Goal: Task Accomplishment & Management: Complete application form

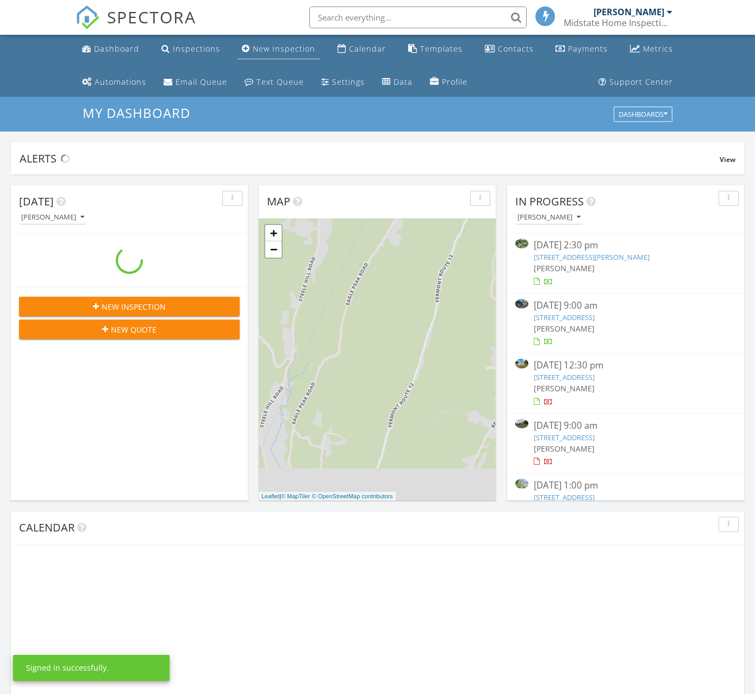
click at [259, 45] on div "New Inspection" at bounding box center [284, 48] width 62 height 10
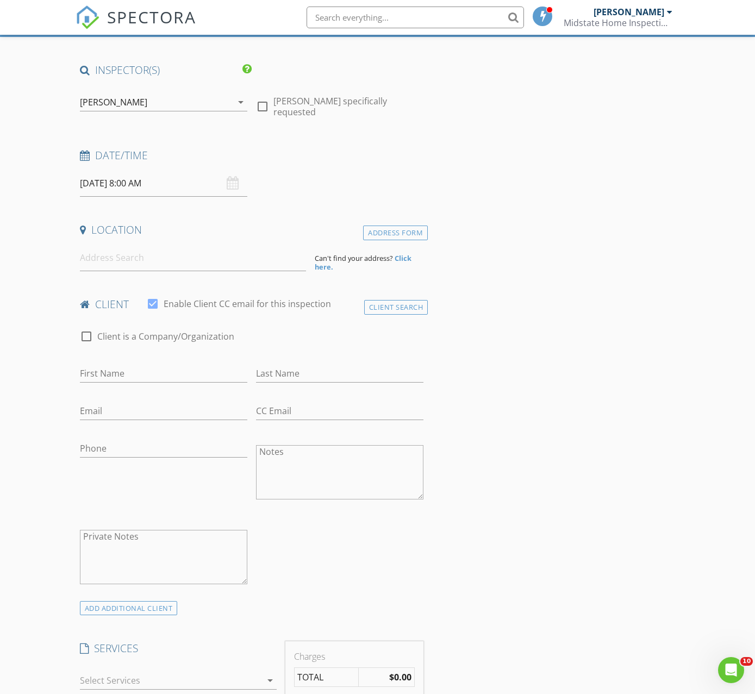
click at [136, 181] on input "08/28/2025 8:00 AM" at bounding box center [163, 183] width 167 height 27
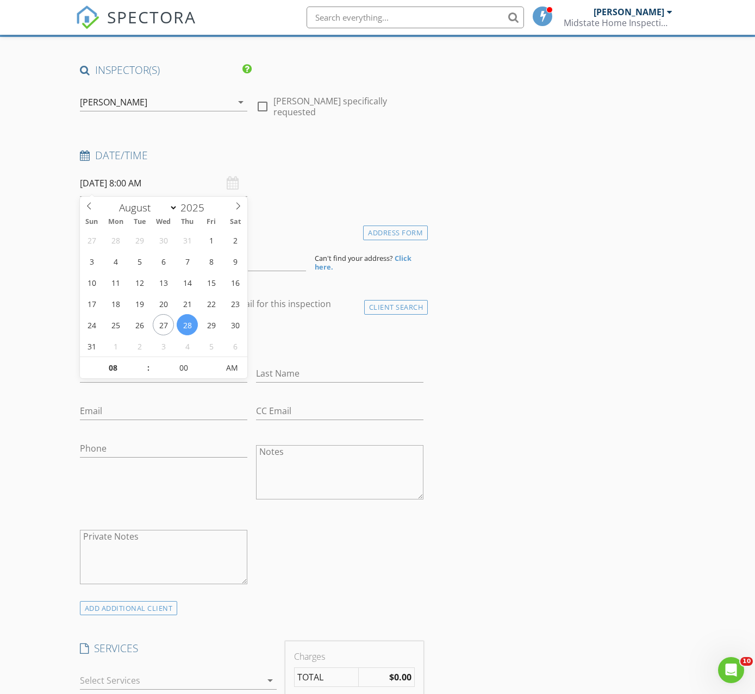
click at [306, 319] on div "check_box_outline_blank Client is a Company/Organization" at bounding box center [252, 337] width 352 height 37
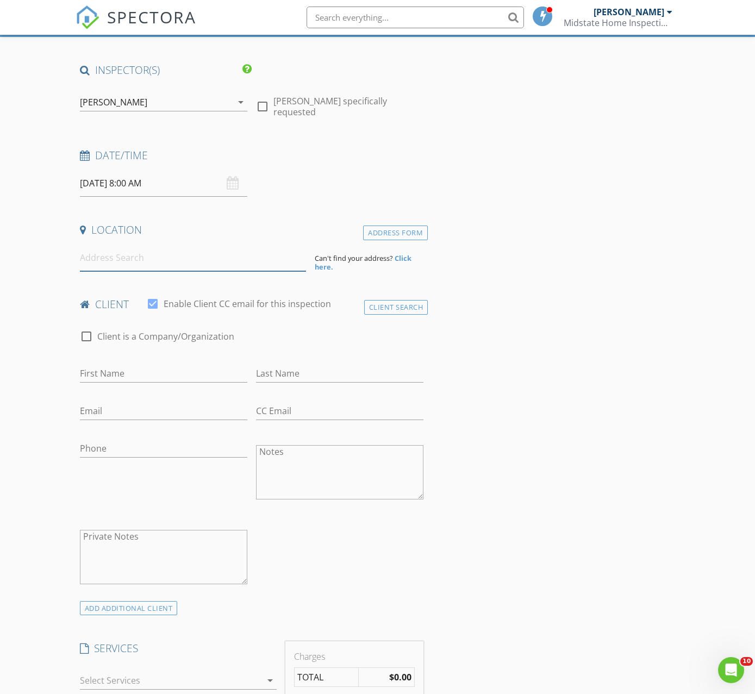
click at [171, 258] on input at bounding box center [193, 258] width 226 height 27
click at [156, 183] on input "08/28/2025 8:00 AM" at bounding box center [163, 183] width 167 height 27
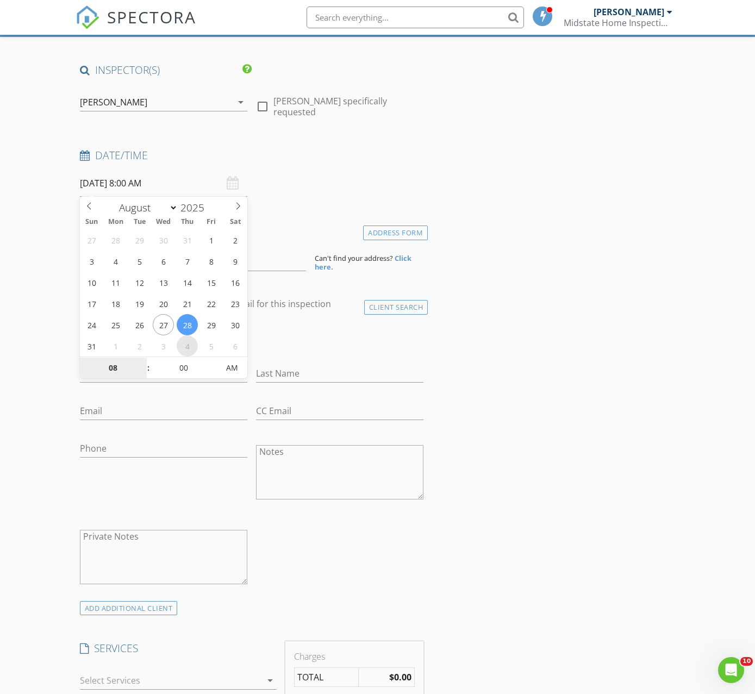
select select "8"
type input "09/04/2025 8:00 AM"
type input "09"
type input "09/04/2025 9:00 AM"
click at [143, 361] on span at bounding box center [143, 362] width 8 height 11
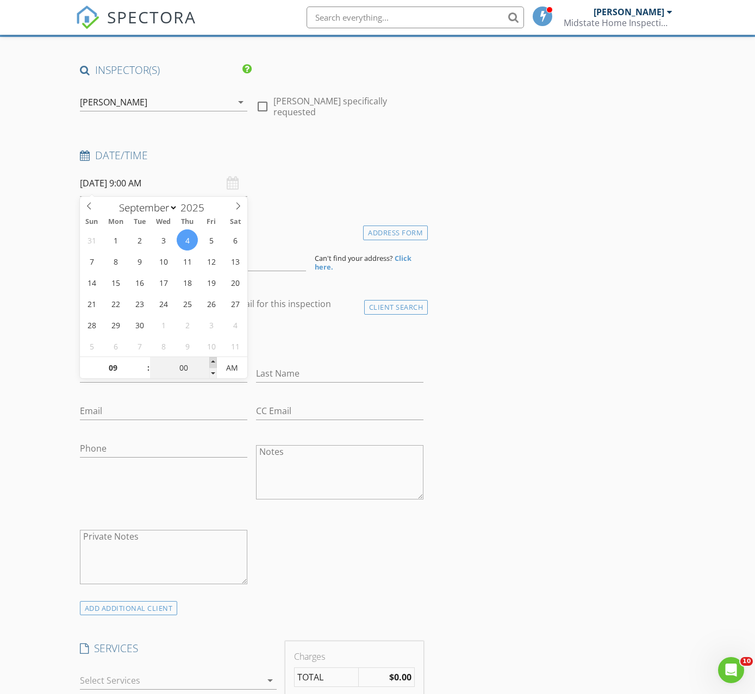
type input "05"
type input "09/04/2025 9:05 AM"
click at [214, 360] on span at bounding box center [213, 362] width 8 height 11
type input "10"
type input "09/04/2025 9:10 AM"
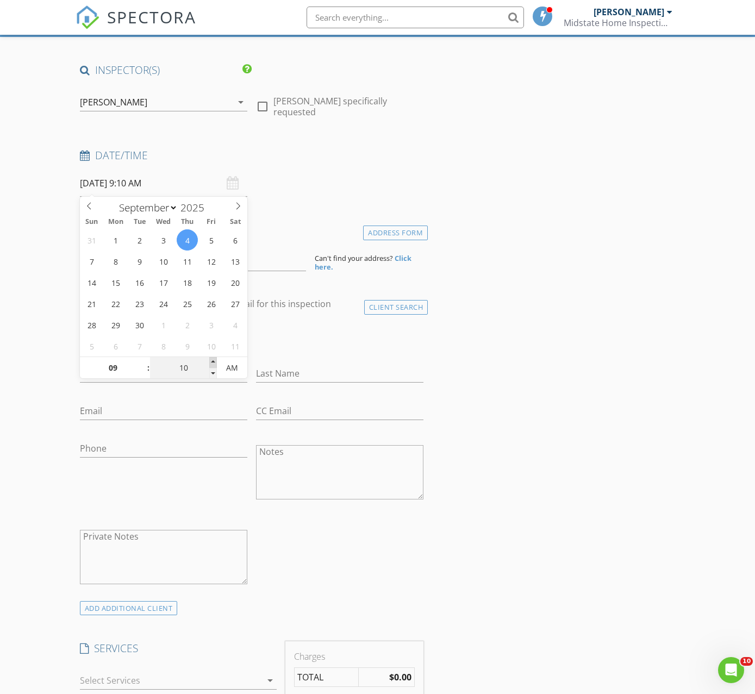
click at [214, 360] on span at bounding box center [213, 362] width 8 height 11
type input "15"
type input "09/04/2025 9:15 AM"
click at [212, 361] on span at bounding box center [213, 362] width 8 height 11
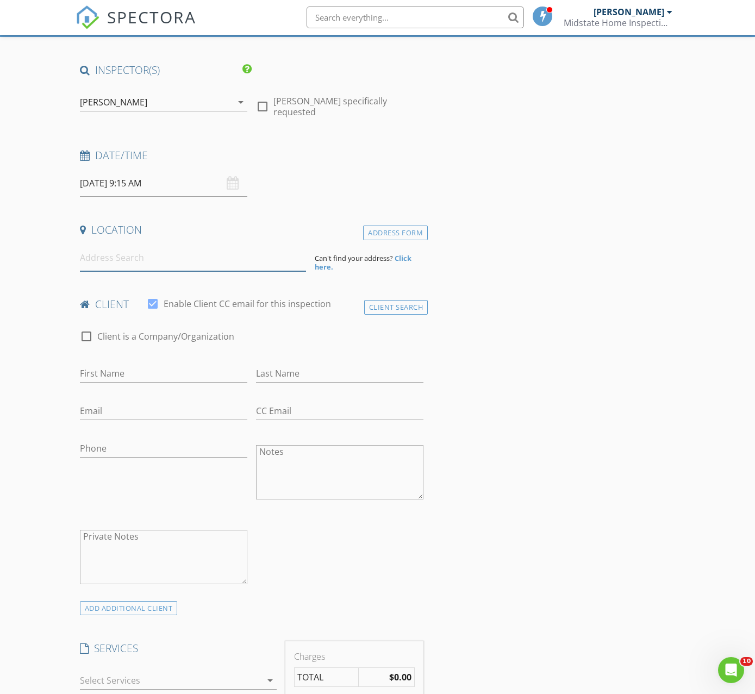
click at [152, 260] on input at bounding box center [193, 258] width 226 height 27
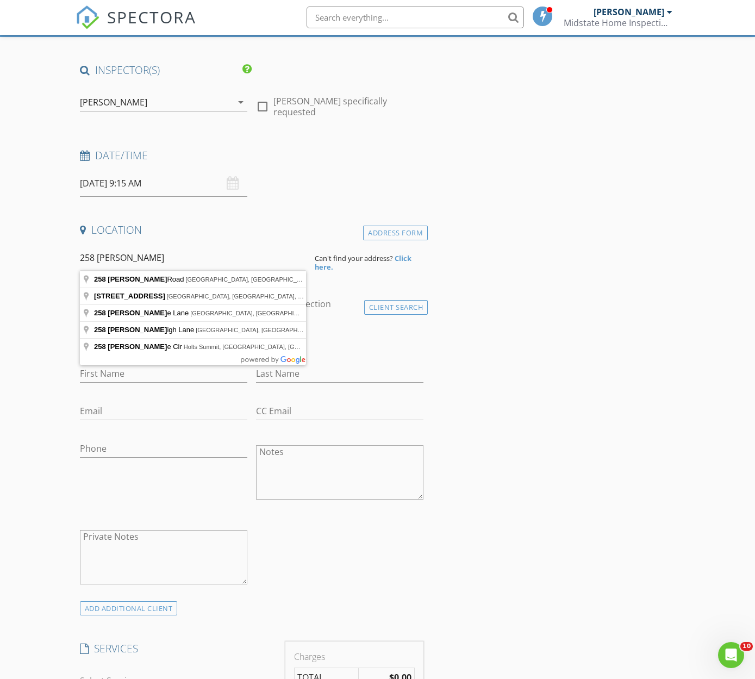
type input "258 Ryle Road, Waitsfield, VT, USA"
drag, startPoint x: 2, startPoint y: 368, endPoint x: 159, endPoint y: 283, distance: 178.2
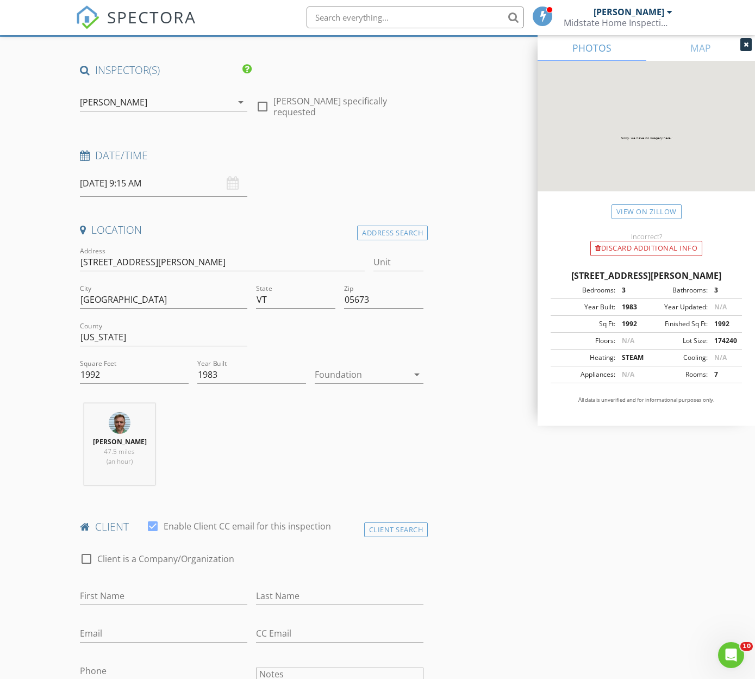
scroll to position [306, 0]
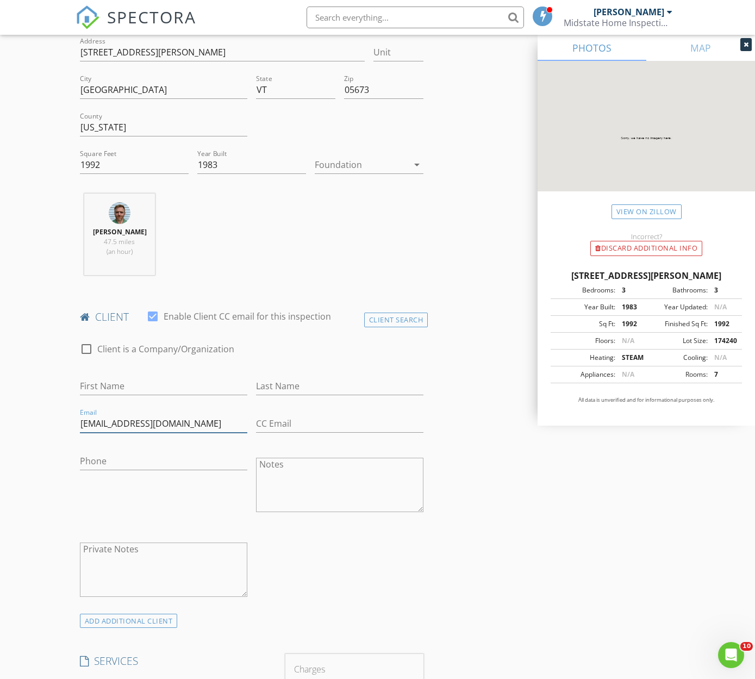
type input "mjsads@comcast.net"
type input "215-815-0259"
click at [142, 390] on input "First Name" at bounding box center [163, 386] width 167 height 18
type input "Mary Jo"
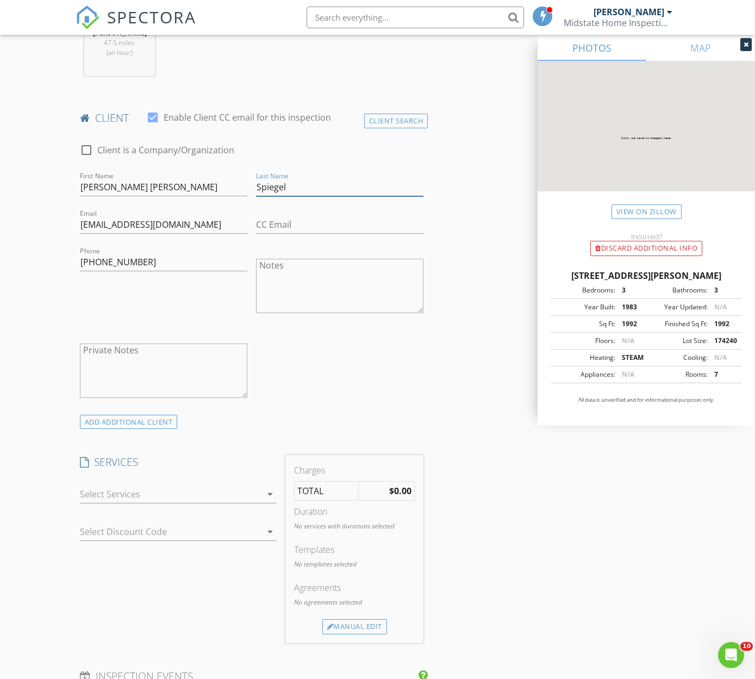
type input "Spiegel"
click at [268, 494] on icon "arrow_drop_down" at bounding box center [270, 493] width 13 height 13
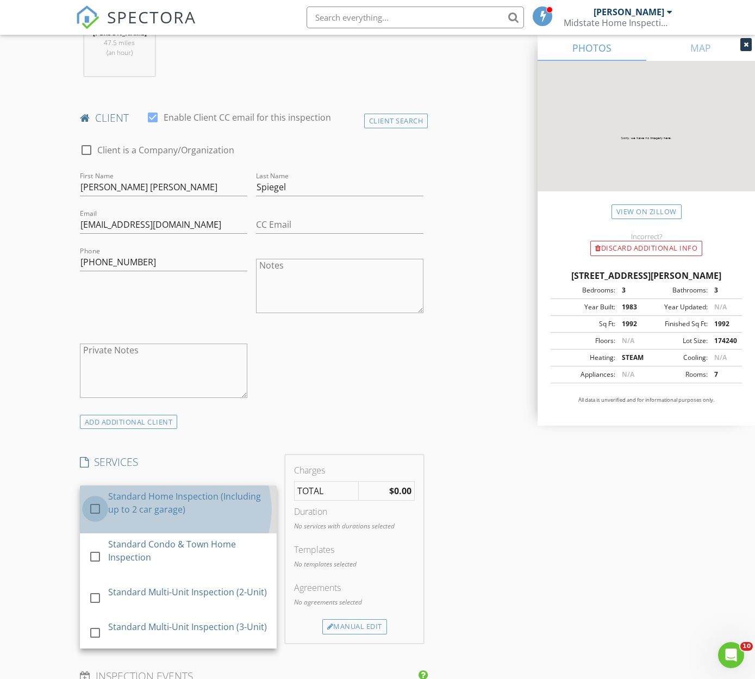
click at [93, 506] on div at bounding box center [95, 508] width 18 height 18
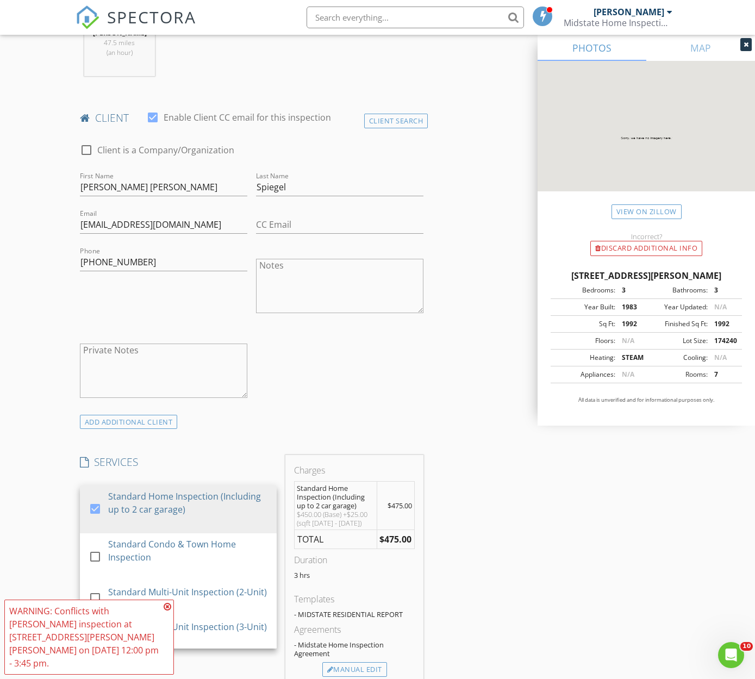
click at [309, 365] on div "check_box_outline_blank Client is a Company/Organization First Name Mary Jo Las…" at bounding box center [252, 273] width 352 height 281
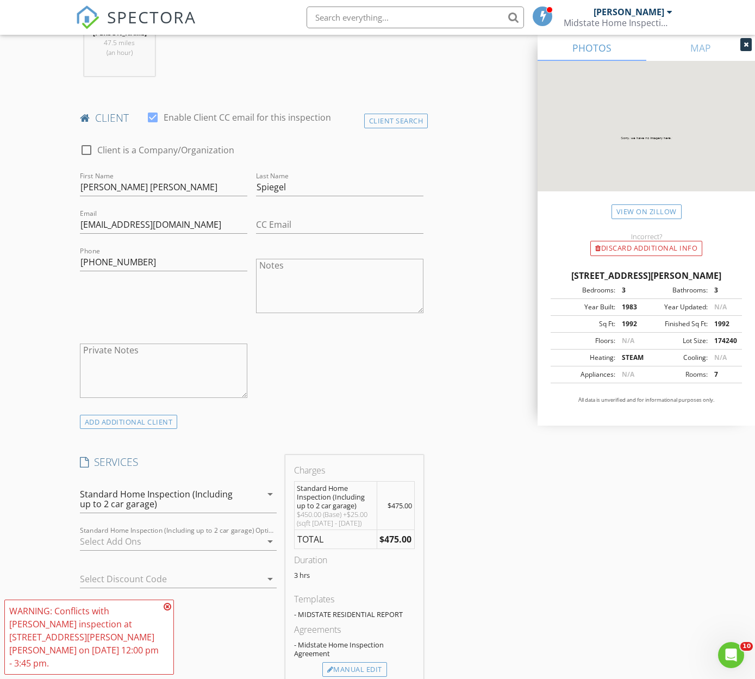
drag, startPoint x: 166, startPoint y: 621, endPoint x: 175, endPoint y: 622, distance: 8.8
click at [166, 611] on icon at bounding box center [168, 606] width 8 height 9
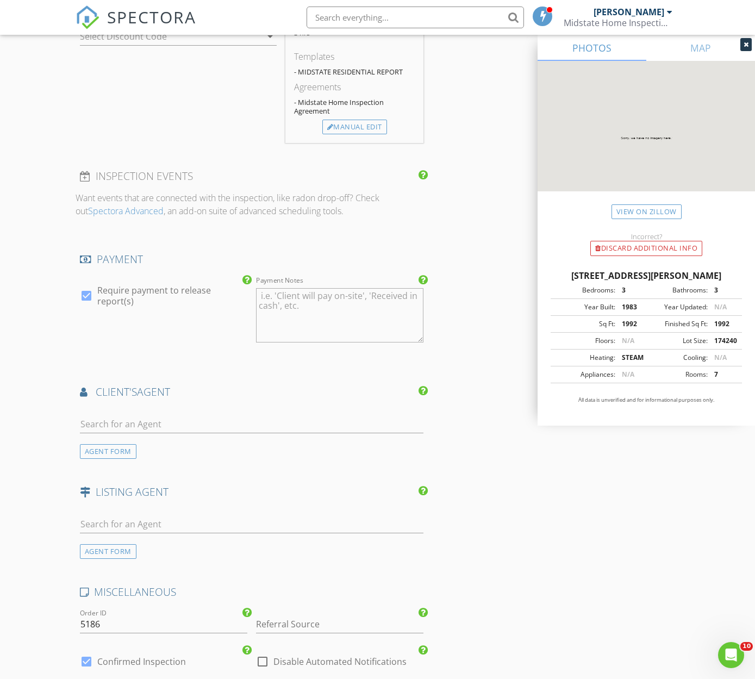
scroll to position [1229, 0]
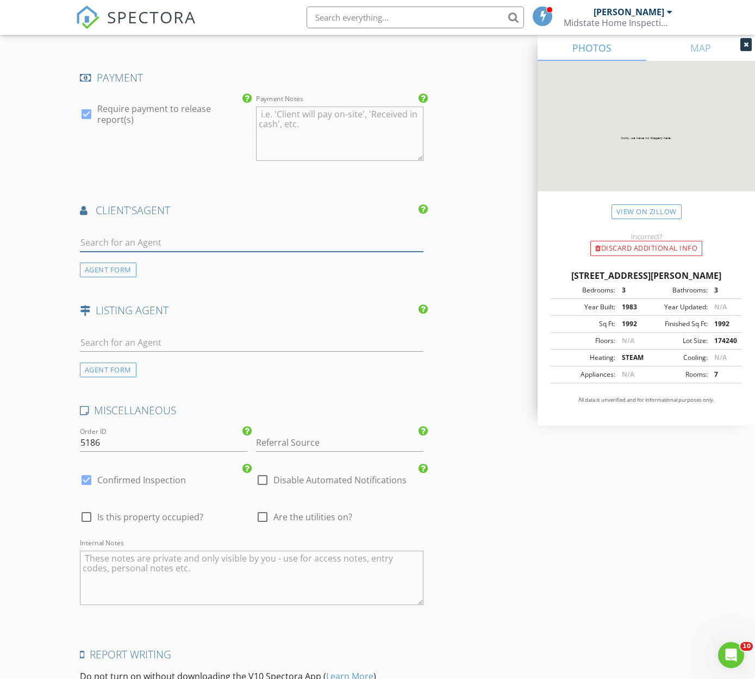
click at [181, 235] on input "text" at bounding box center [251, 243] width 343 height 18
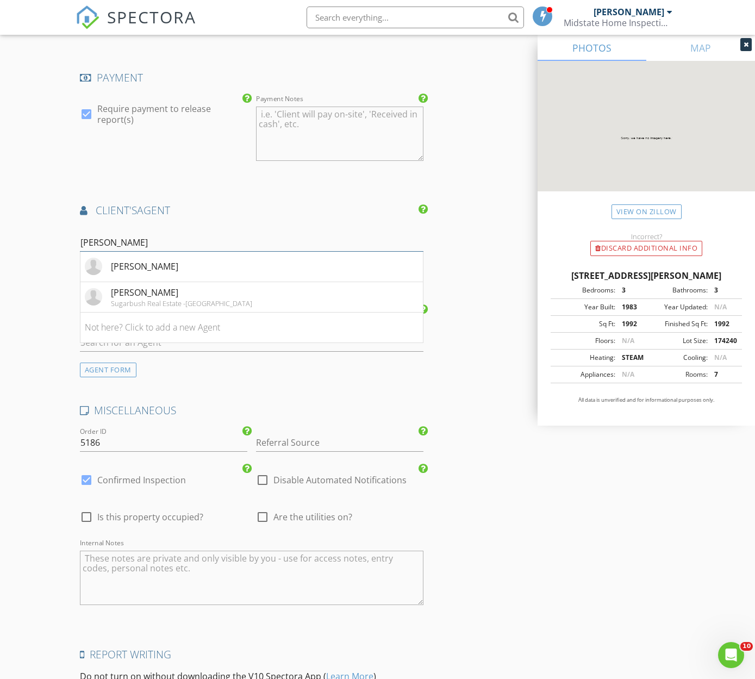
type input "Lisa"
drag, startPoint x: 181, startPoint y: 235, endPoint x: 148, endPoint y: 296, distance: 69.5
click at [148, 299] on div "Sugarbush Real Estate -Waitsfield" at bounding box center [181, 303] width 141 height 9
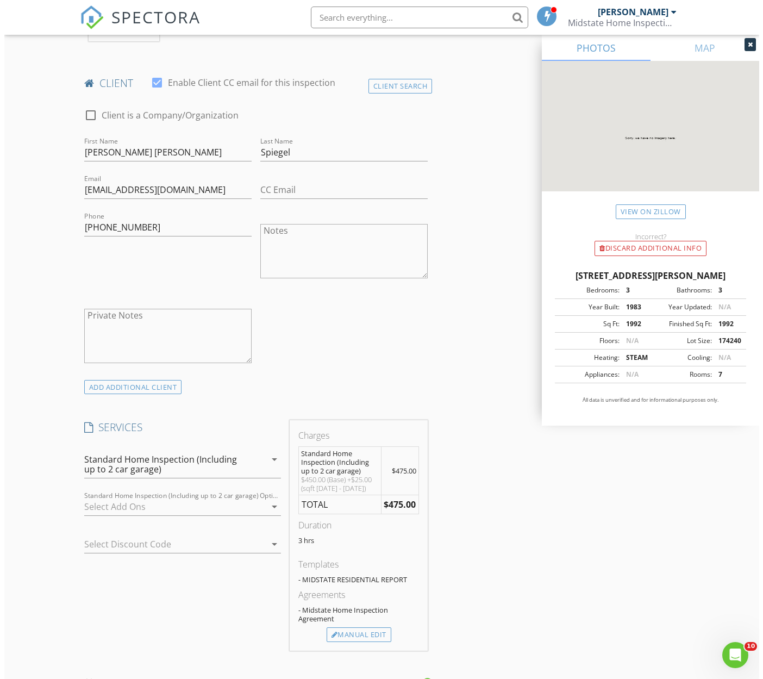
scroll to position [1611, 0]
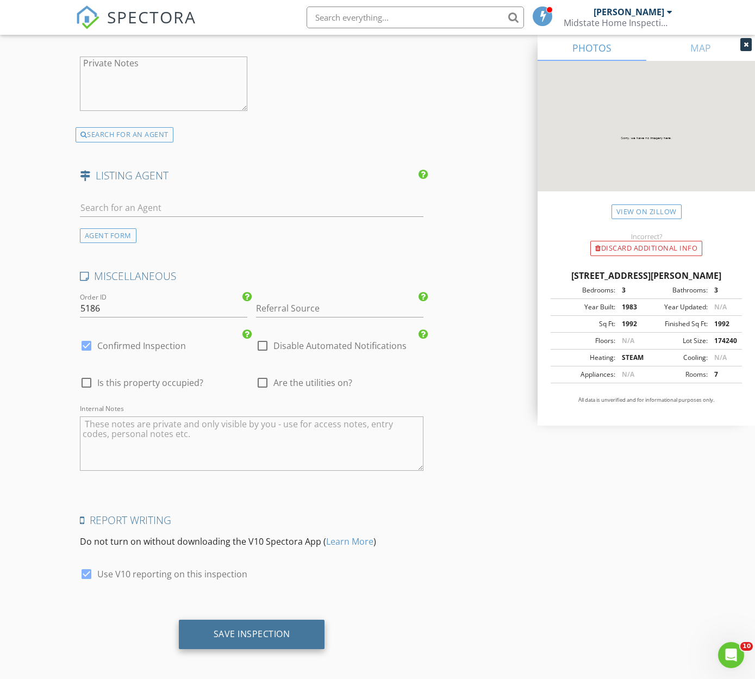
click at [278, 628] on div "Save Inspection" at bounding box center [252, 633] width 77 height 11
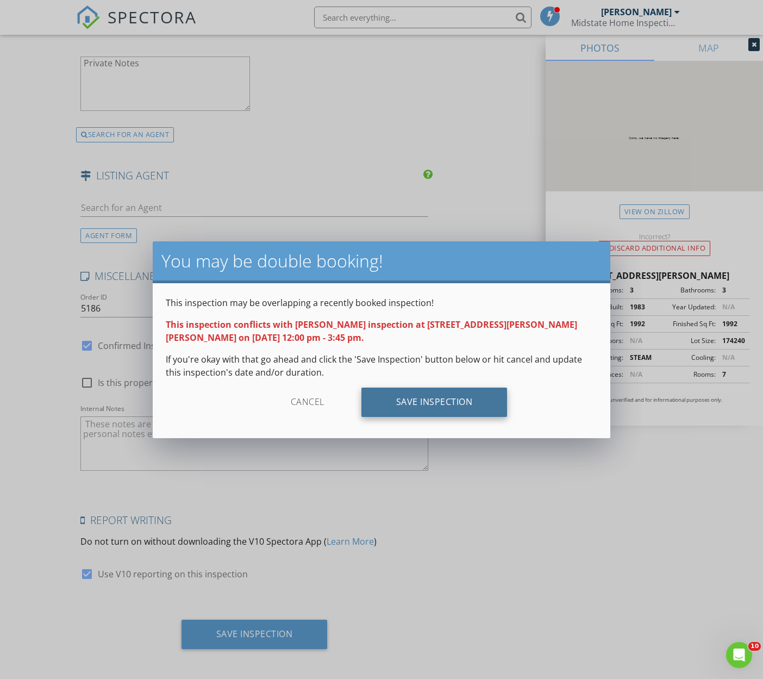
click at [413, 404] on div "Save Inspection" at bounding box center [434, 401] width 146 height 29
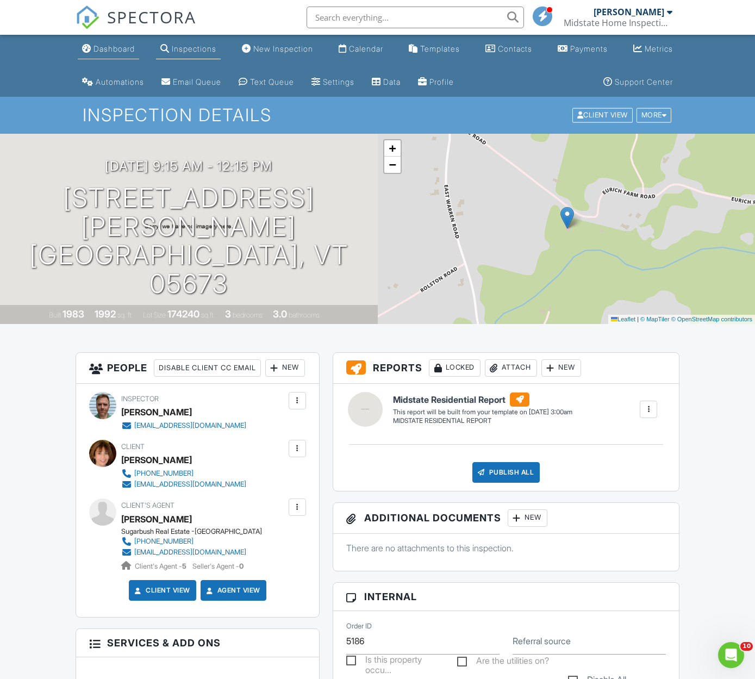
click at [103, 51] on div "Dashboard" at bounding box center [113, 48] width 41 height 9
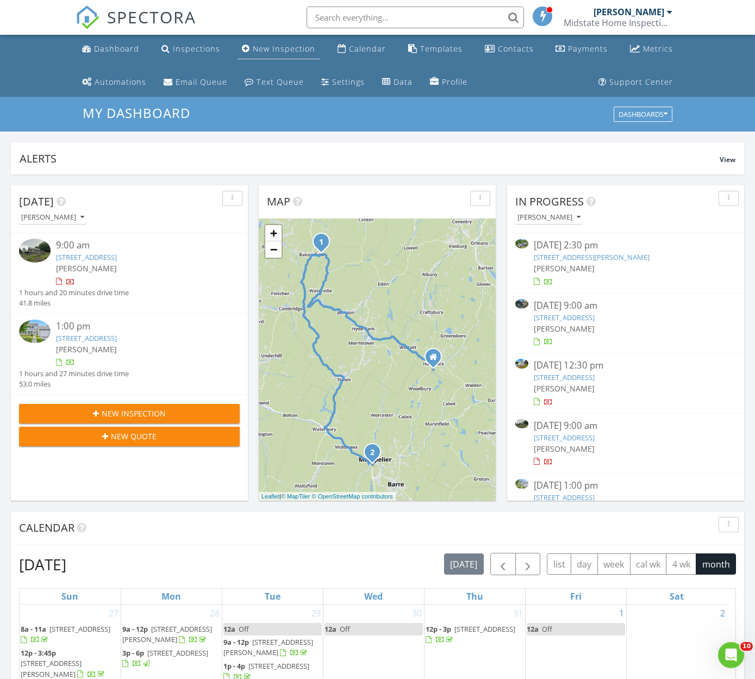
click at [285, 50] on div "New Inspection" at bounding box center [284, 48] width 62 height 10
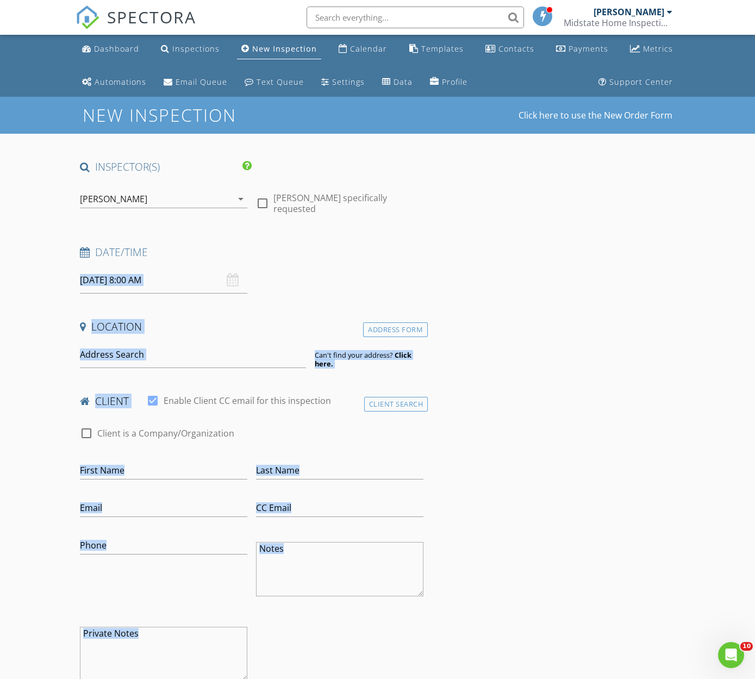
click at [161, 285] on input "08/28/2025 8:00 AM" at bounding box center [163, 280] width 167 height 27
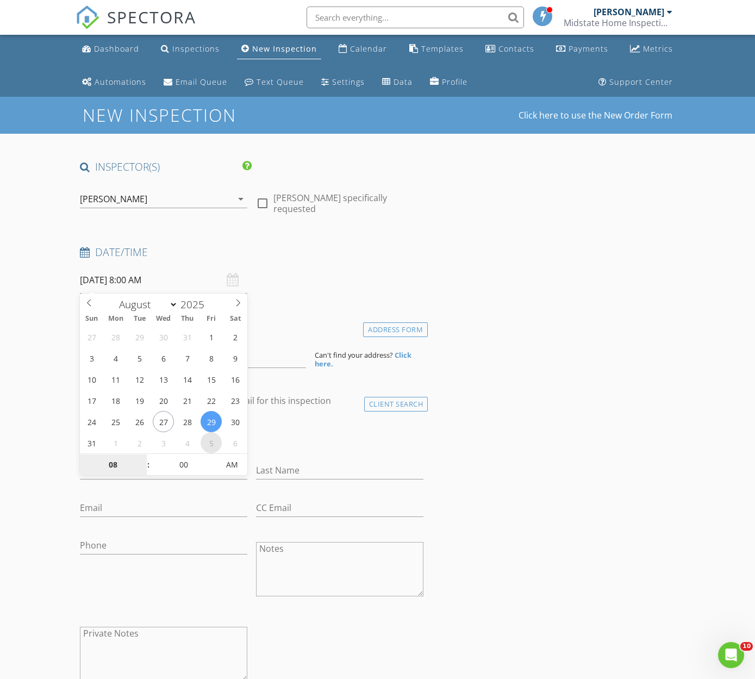
type input "09/05/2025 8:00 AM"
select select "8"
type input "09/05/2025 9:00 AM"
type input "09"
click at [143, 459] on span at bounding box center [143, 459] width 8 height 11
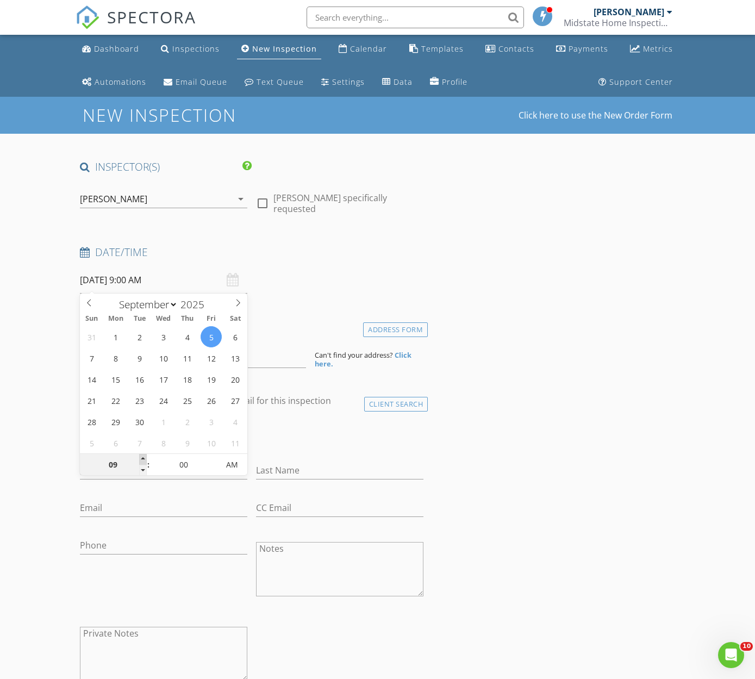
type input "09/05/2025 10:00 AM"
type input "10"
click at [143, 459] on span at bounding box center [143, 459] width 8 height 11
type input "09/05/2025 11:00 AM"
type input "11"
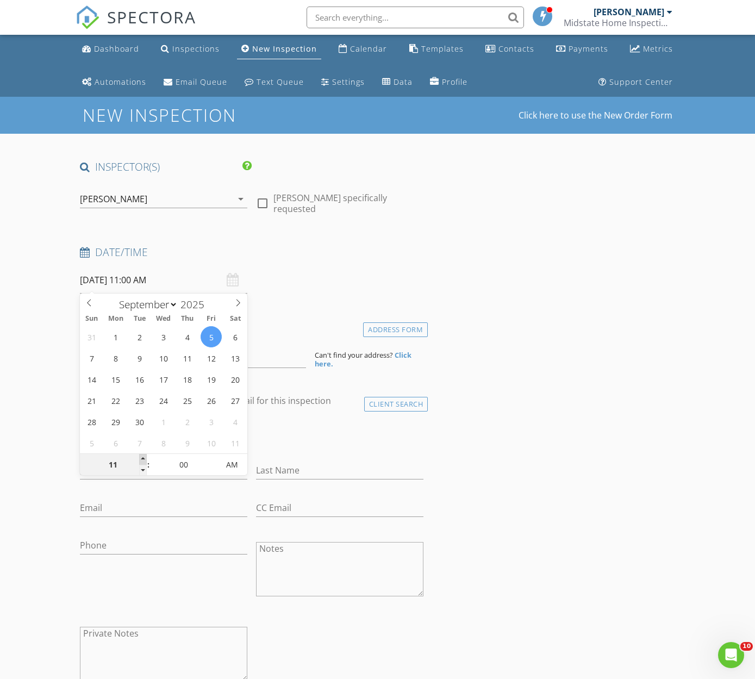
click at [143, 459] on span at bounding box center [143, 459] width 8 height 11
type input "09/05/2025 12:00 PM"
type input "12"
click at [143, 459] on span at bounding box center [143, 459] width 8 height 11
type input "09/05/2025 12:05 PM"
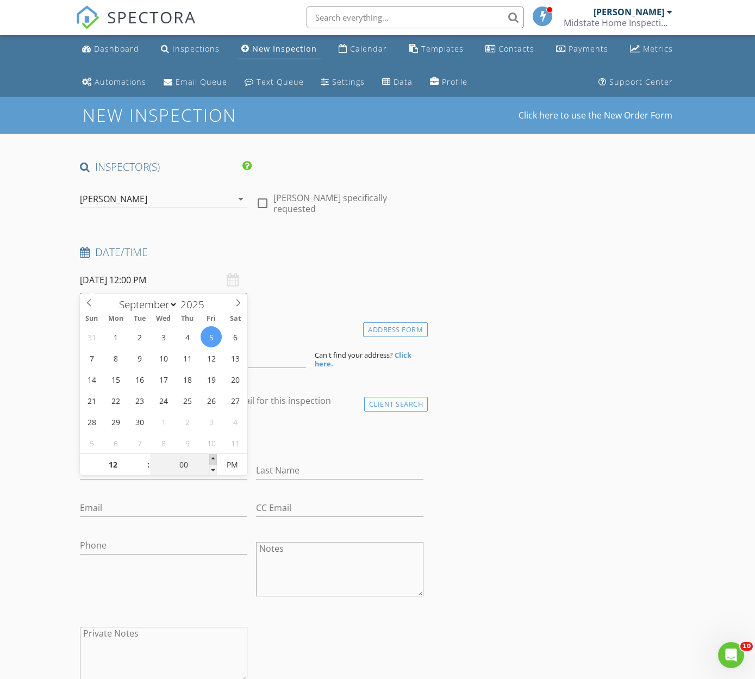
type input "05"
click at [214, 458] on span at bounding box center [213, 459] width 8 height 11
type input "09/05/2025 12:10 PM"
type input "10"
click at [214, 458] on span at bounding box center [213, 459] width 8 height 11
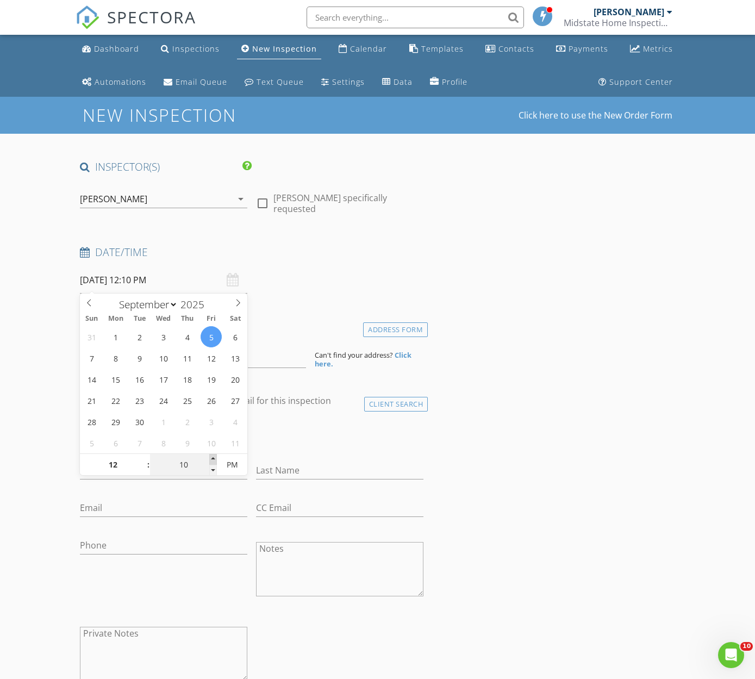
type input "09/05/2025 12:15 PM"
type input "15"
click at [214, 458] on span at bounding box center [213, 459] width 8 height 11
type input "09/05/2025 12:20 PM"
type input "20"
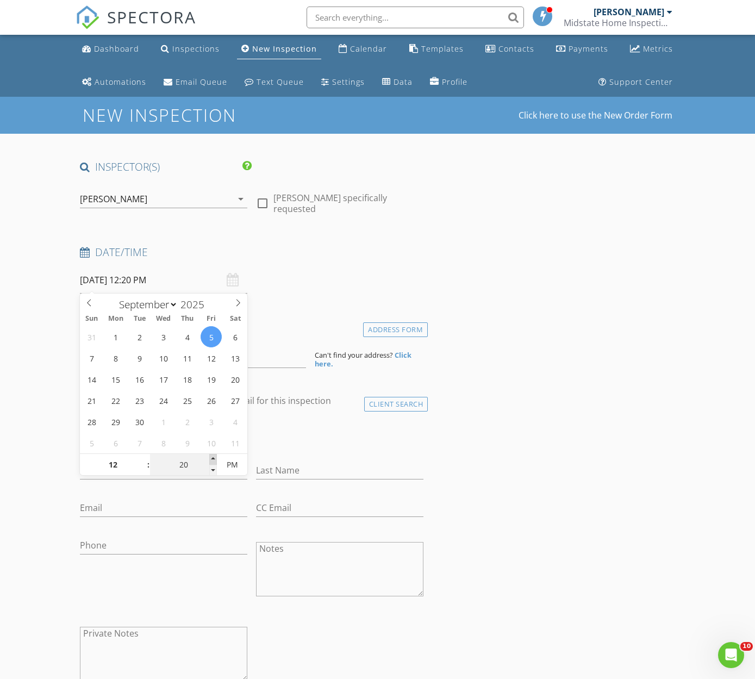
click at [214, 458] on span at bounding box center [213, 459] width 8 height 11
type input "09/05/2025 12:25 PM"
type input "25"
click at [214, 458] on span at bounding box center [213, 459] width 8 height 11
type input "09/05/2025 12:30 PM"
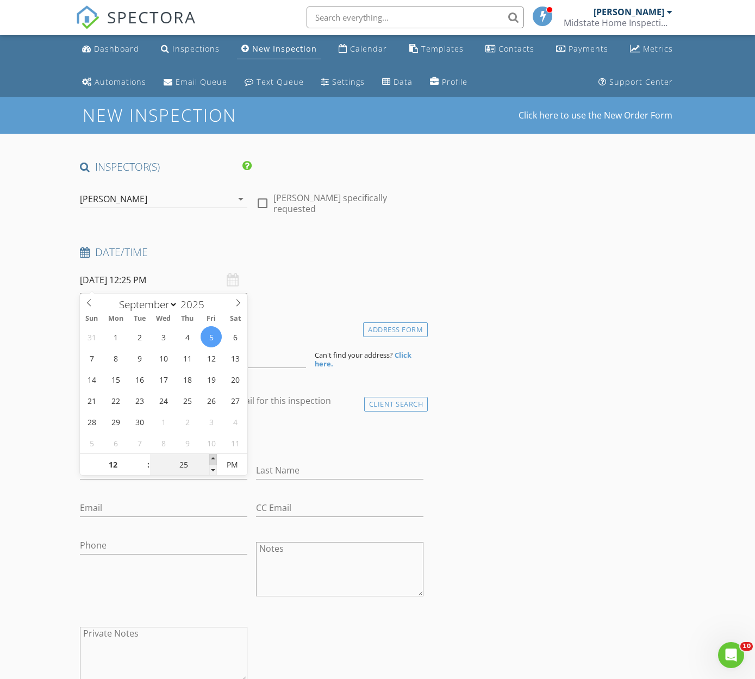
type input "30"
click at [214, 458] on span at bounding box center [213, 459] width 8 height 11
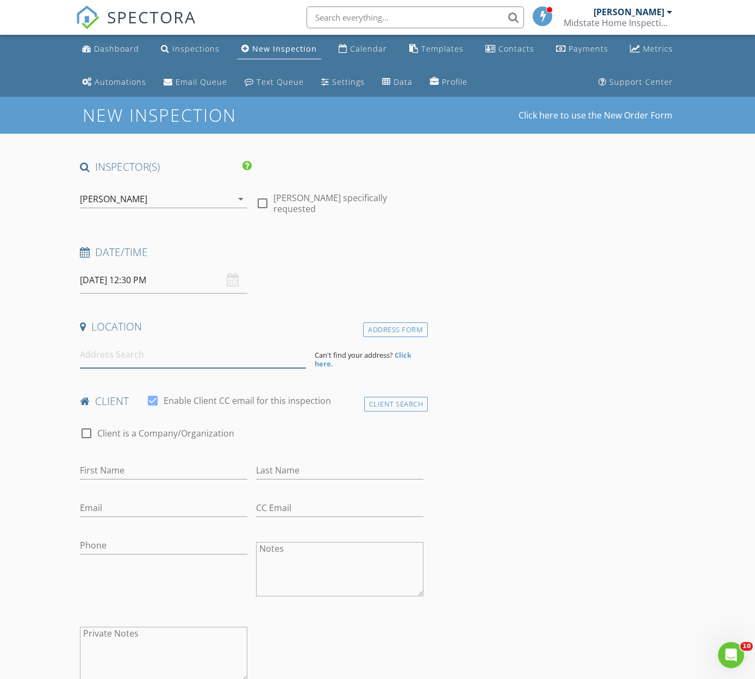
click at [154, 355] on input at bounding box center [193, 354] width 226 height 27
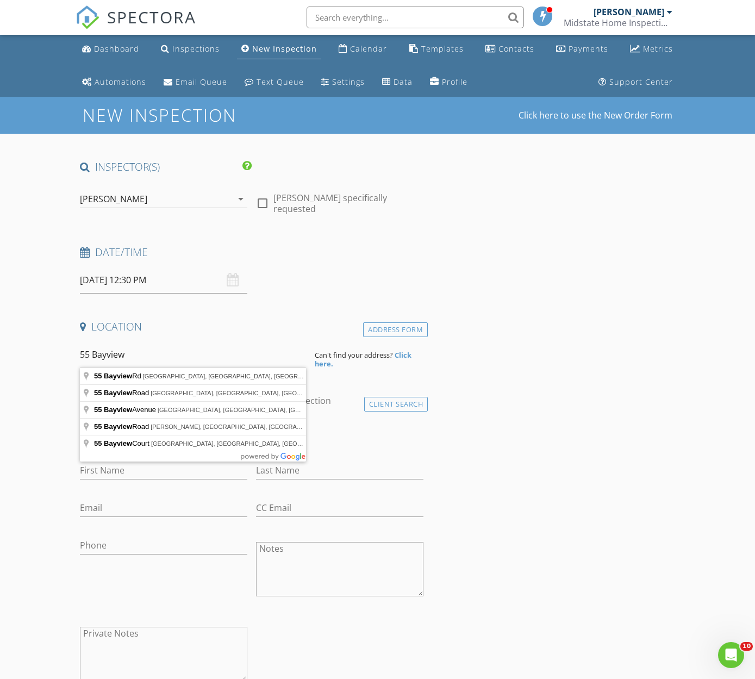
type input "55 Bayview Rd, Colchester, VT, USA"
drag, startPoint x: 154, startPoint y: 355, endPoint x: 172, endPoint y: 378, distance: 29.5
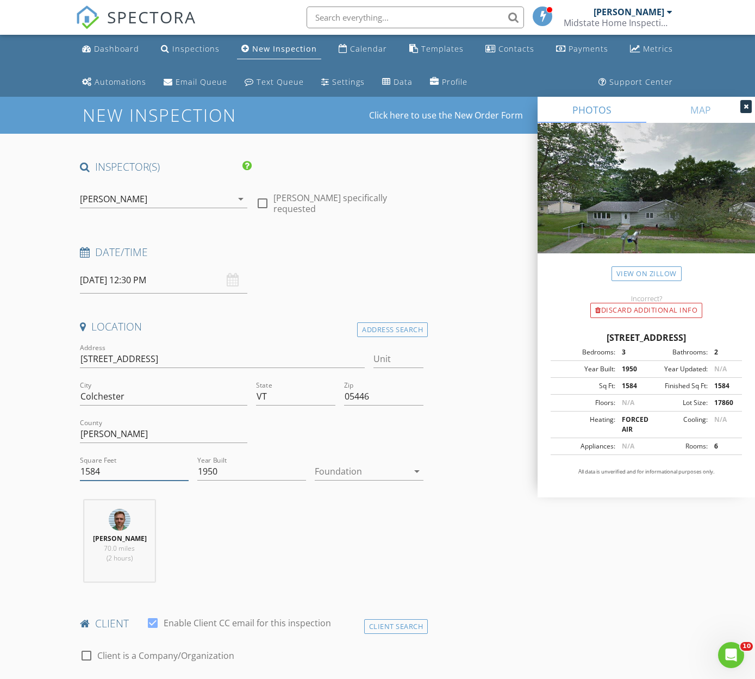
click at [109, 468] on input "1584" at bounding box center [134, 471] width 109 height 18
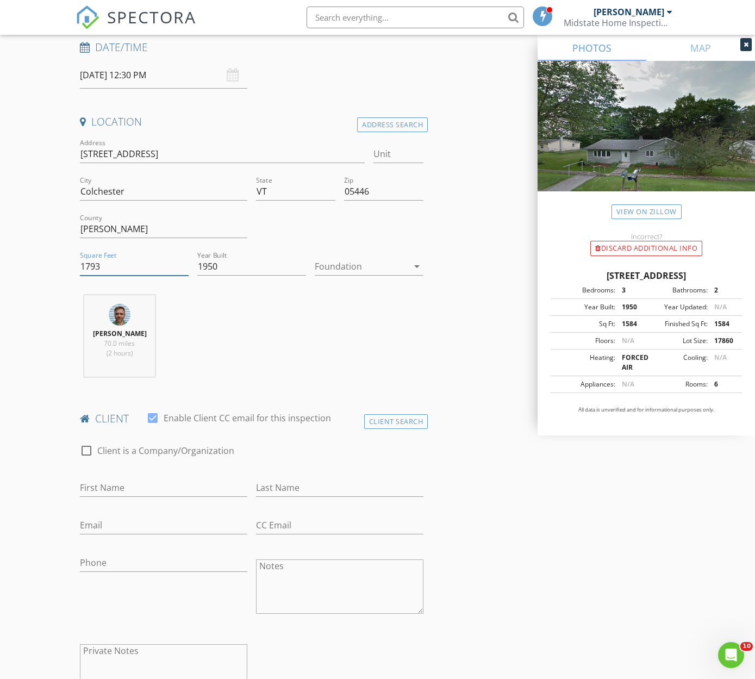
scroll to position [395, 0]
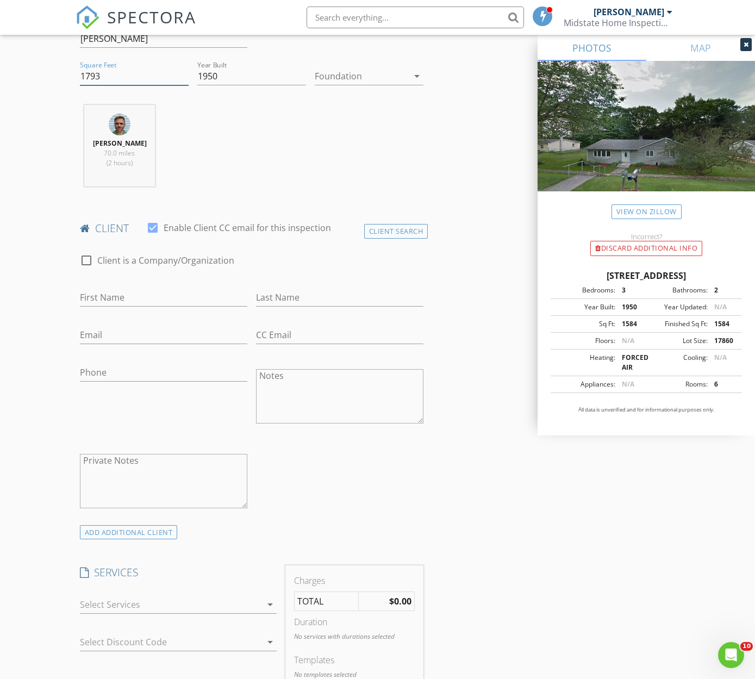
type input "1793"
type input "h"
type input "Hoang"
type input "Hunyh"
paste input "huynhx198919@gmail.com Show more contact information"
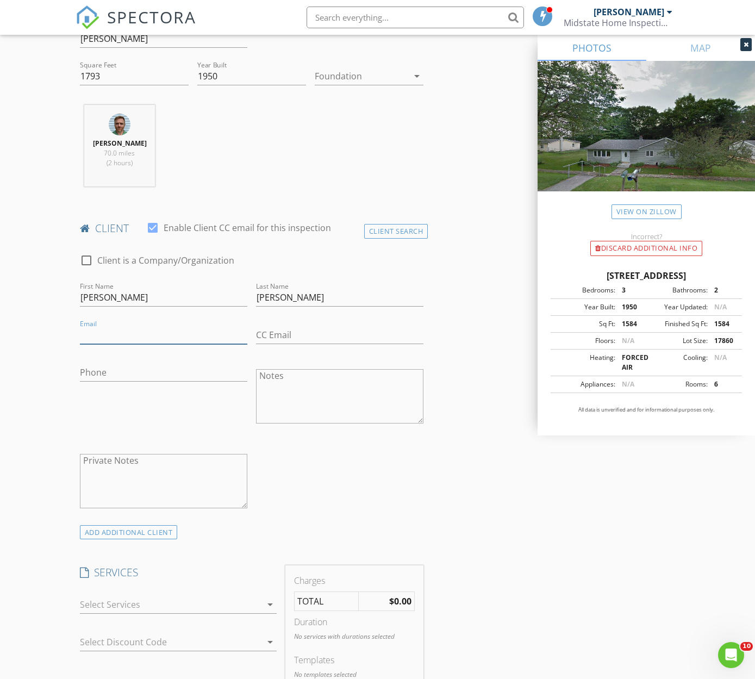
type input "huynhx198919@gmail.com Show more contact information"
click at [133, 336] on input "huynhx198919@gmail.com Show more contact information" at bounding box center [163, 335] width 167 height 18
paste input "huynhx198919@gmail.com"
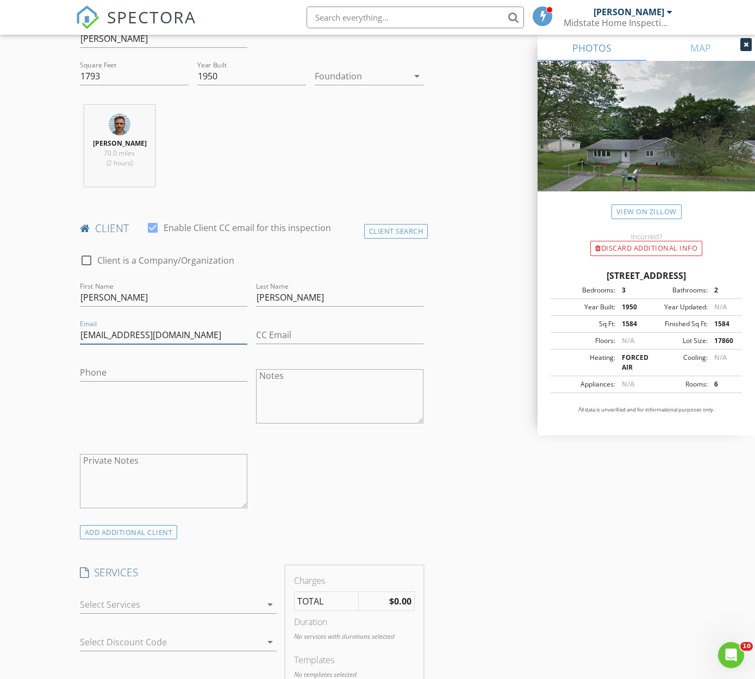
type input "huynhx198919@gmail.com"
paste input "762-349-7686"
type input "762-349-7686"
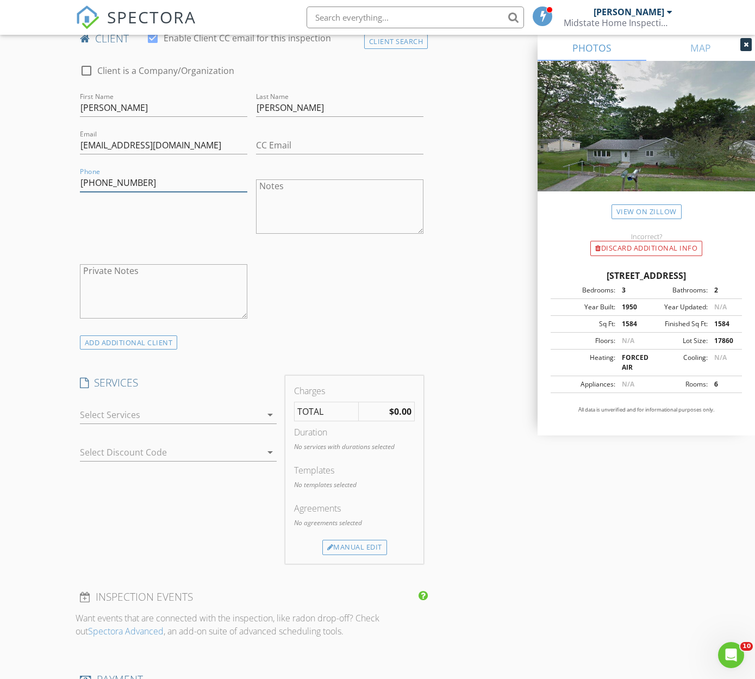
scroll to position [624, 0]
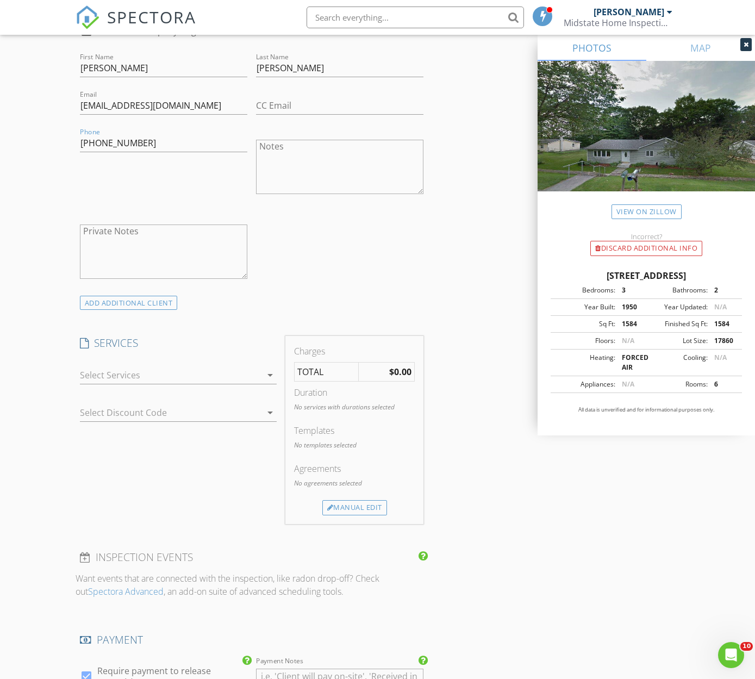
click at [259, 372] on div at bounding box center [170, 374] width 181 height 17
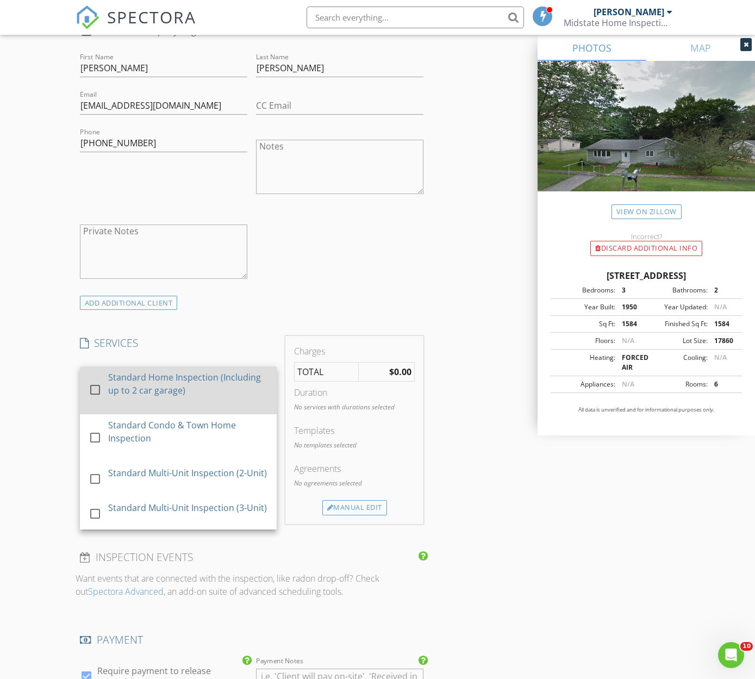
click at [91, 386] on div at bounding box center [95, 389] width 18 height 18
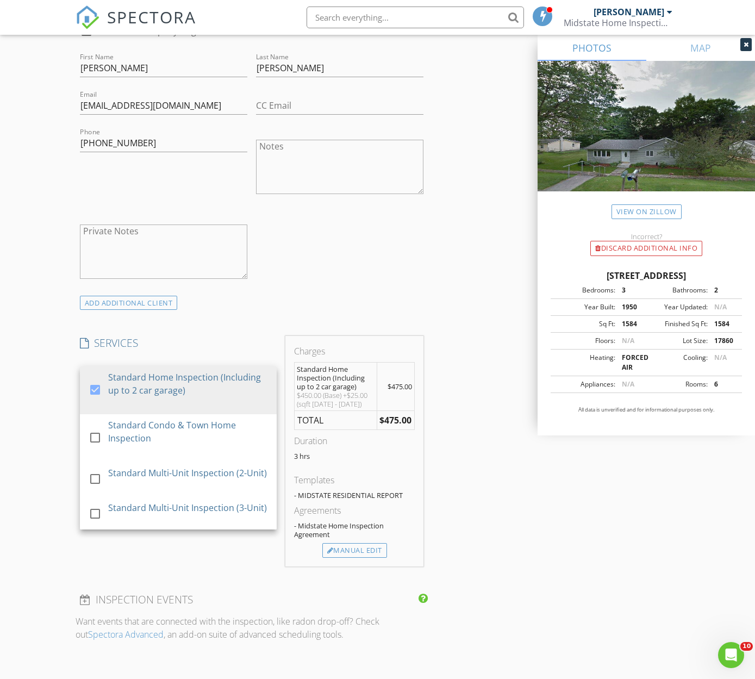
click at [340, 251] on div "check_box_outline_blank Client is a Company/Organization First Name Hoang Last …" at bounding box center [252, 154] width 352 height 281
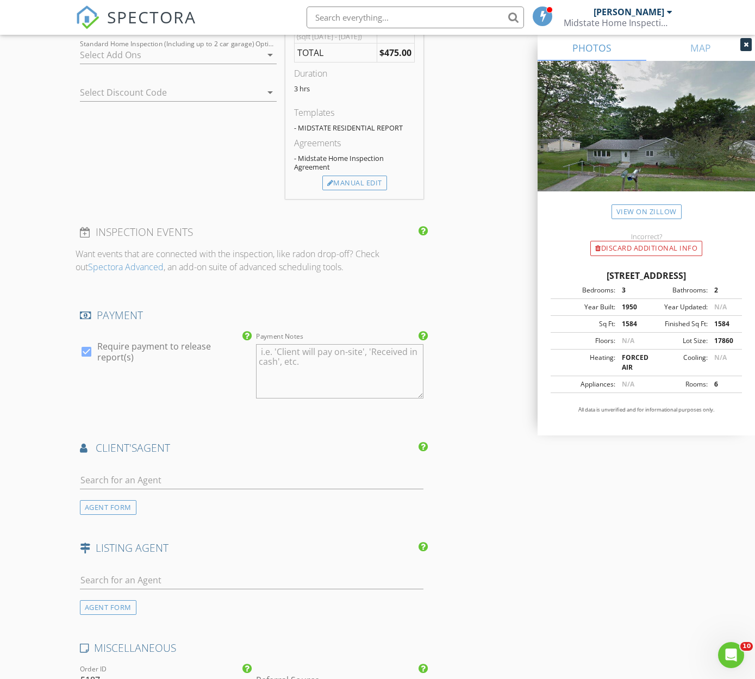
scroll to position [1015, 0]
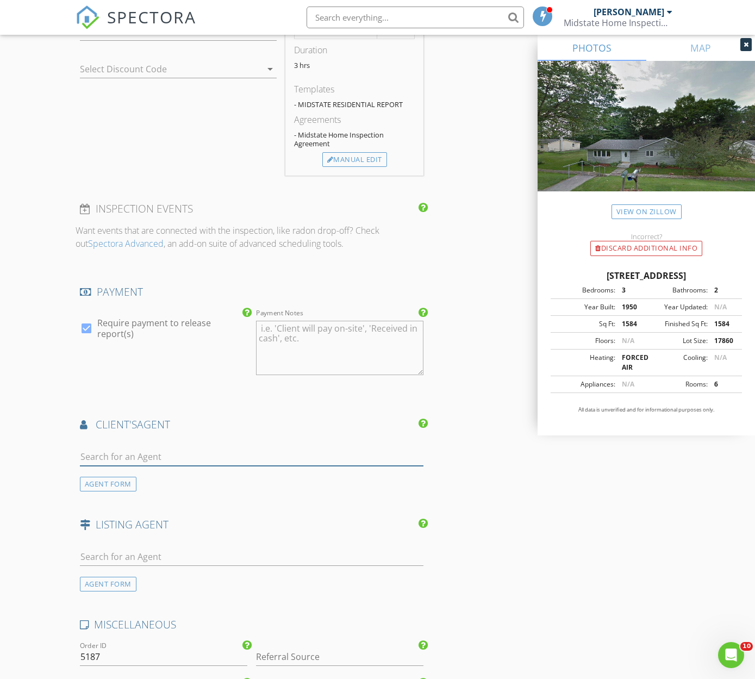
click at [243, 452] on input "text" at bounding box center [251, 457] width 343 height 18
type input "carrie"
click at [174, 483] on div "Berkshire Hathaway HomeServices Vermont Realty Group" at bounding box center [205, 487] width 189 height 9
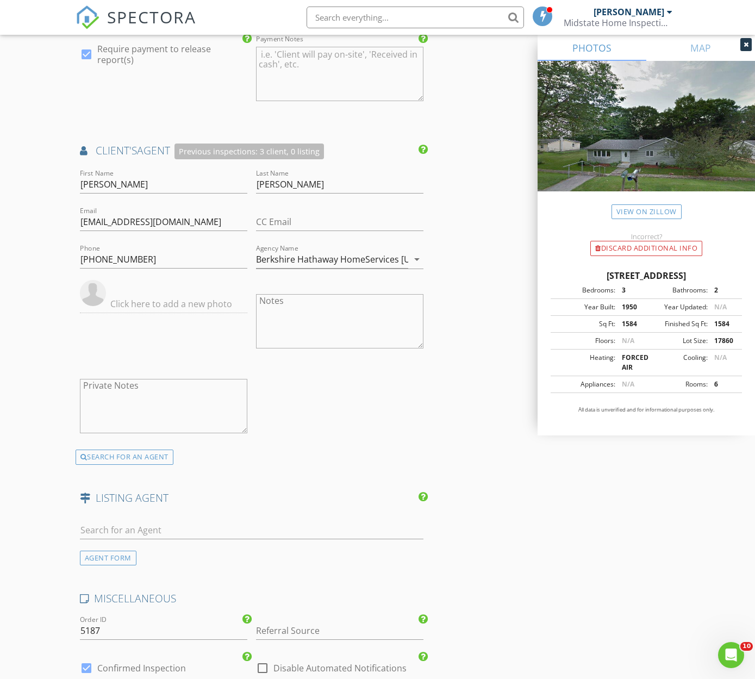
scroll to position [1611, 0]
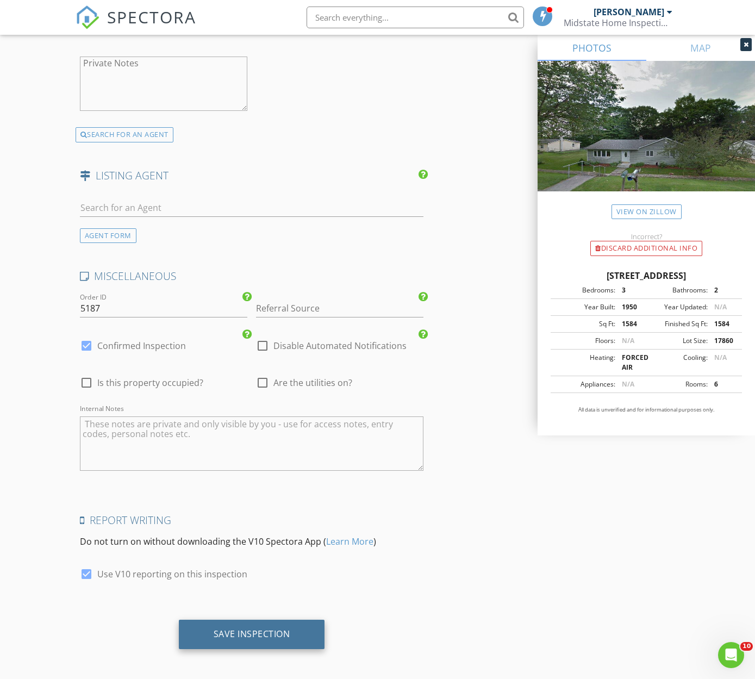
click at [266, 629] on div "Save Inspection" at bounding box center [252, 633] width 77 height 11
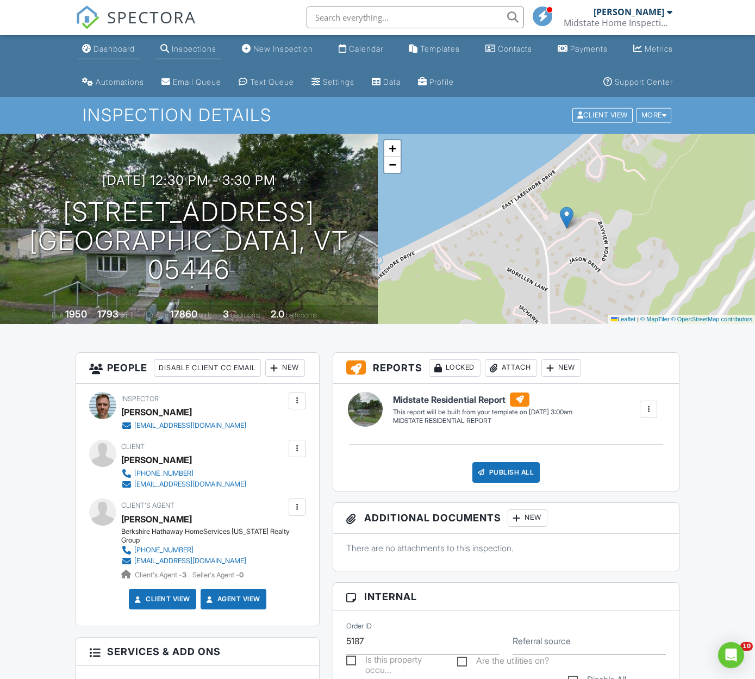
click at [110, 45] on div "Dashboard" at bounding box center [113, 48] width 41 height 9
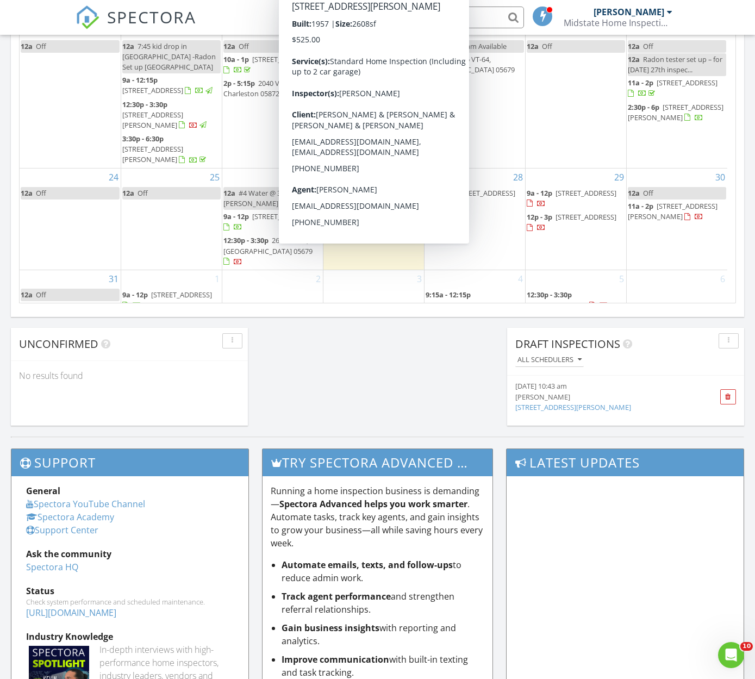
scroll to position [563, 0]
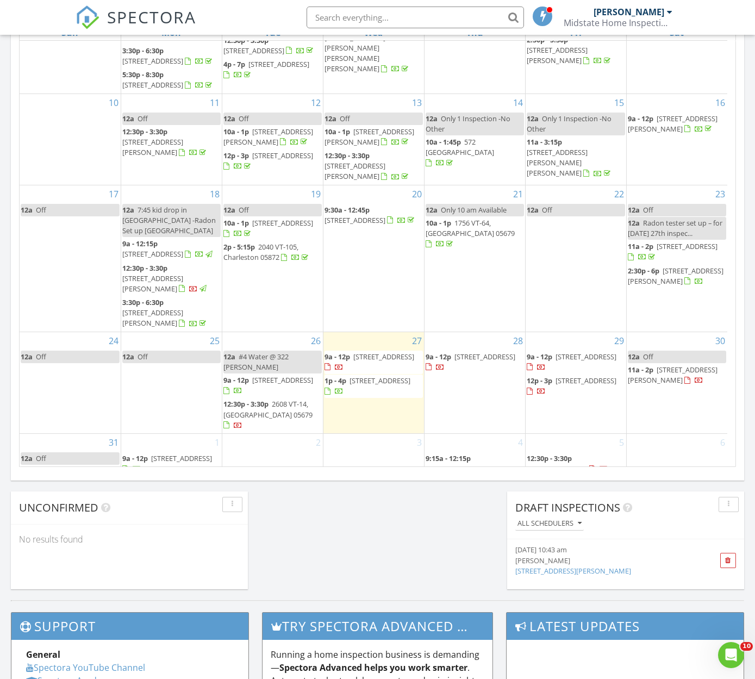
click at [456, 487] on span "12p - 3:45p" at bounding box center [442, 492] width 35 height 10
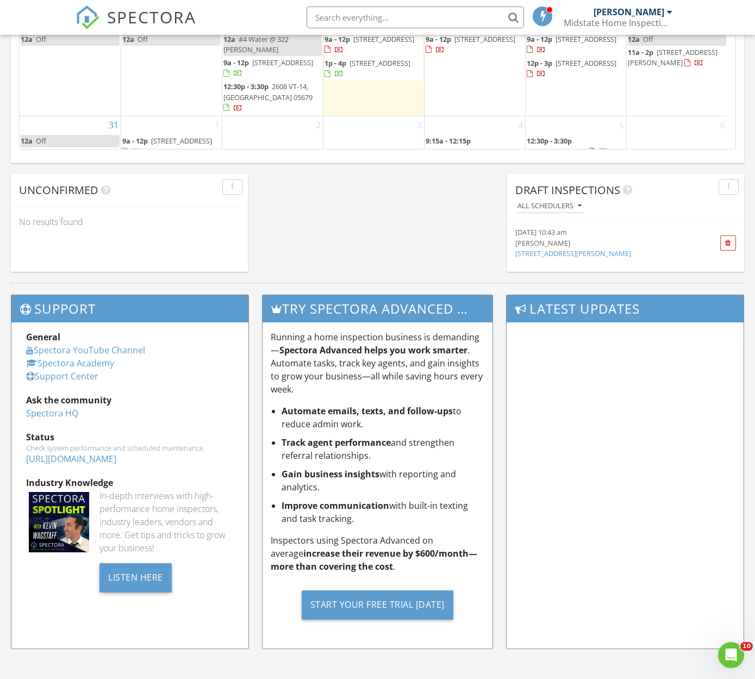
click at [455, 136] on span "9:15a - 12:15p" at bounding box center [447, 141] width 45 height 10
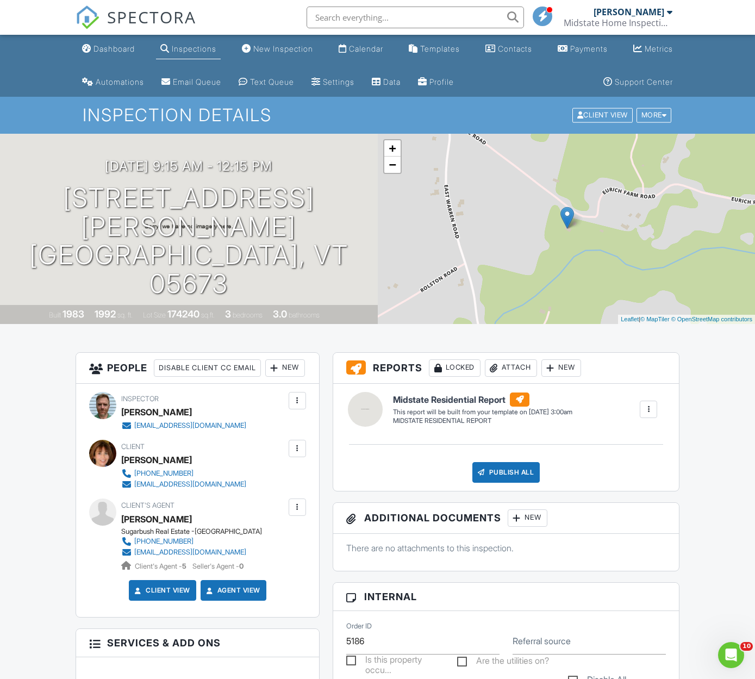
scroll to position [202, 0]
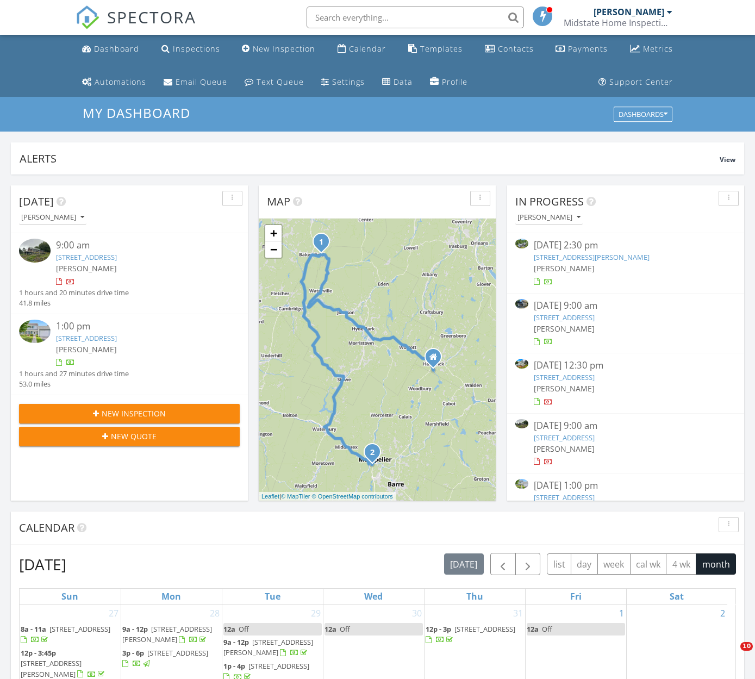
click at [584, 265] on div "[PERSON_NAME]" at bounding box center [626, 267] width 184 height 11
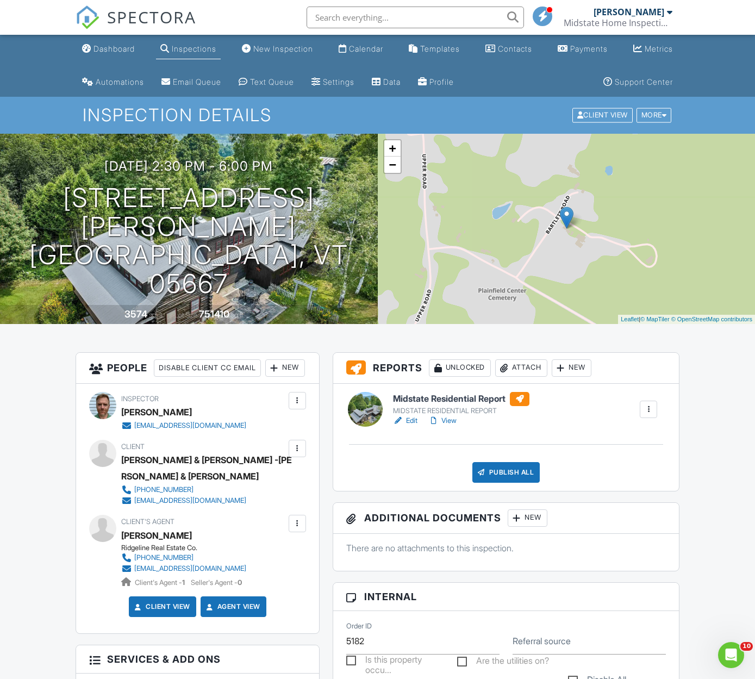
click at [455, 394] on h6 "Midstate Residential Report" at bounding box center [461, 399] width 136 height 14
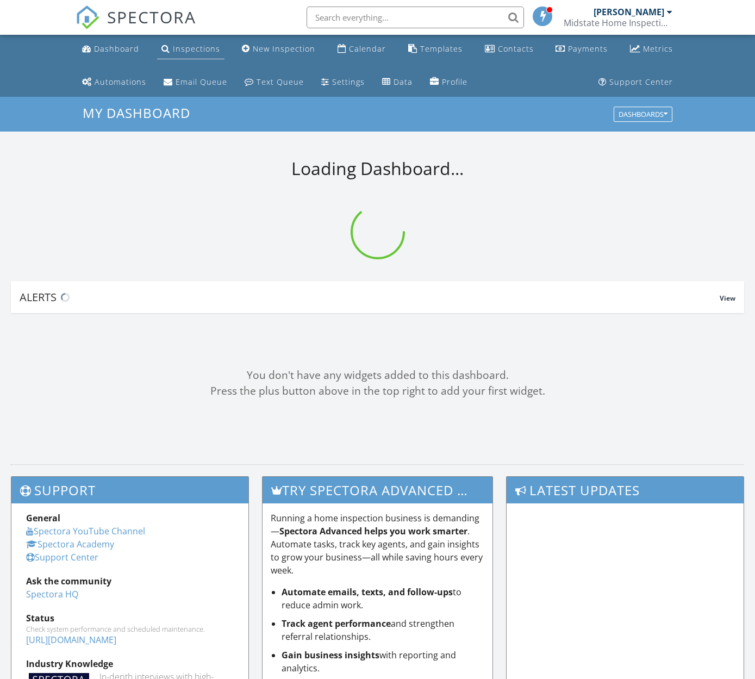
click at [205, 49] on div "Inspections" at bounding box center [196, 48] width 47 height 10
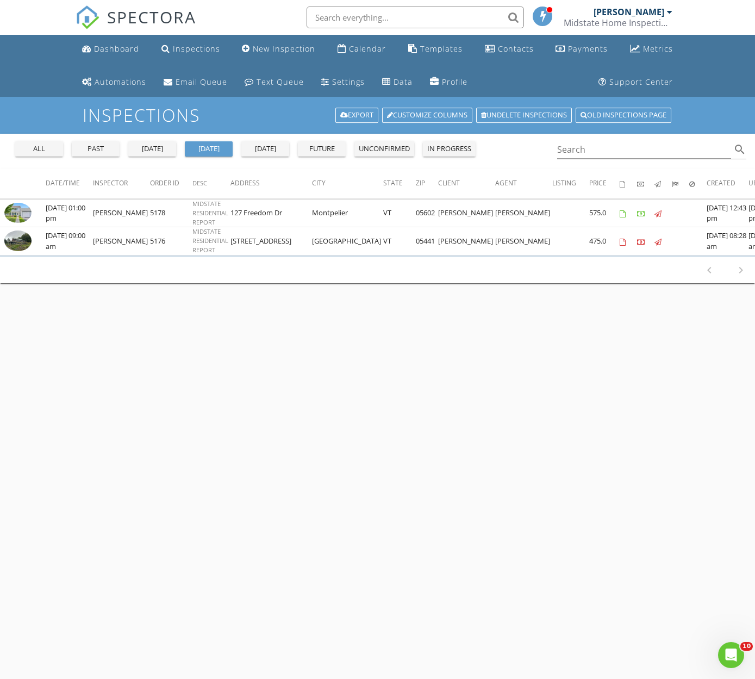
click at [93, 153] on div "past" at bounding box center [95, 148] width 39 height 11
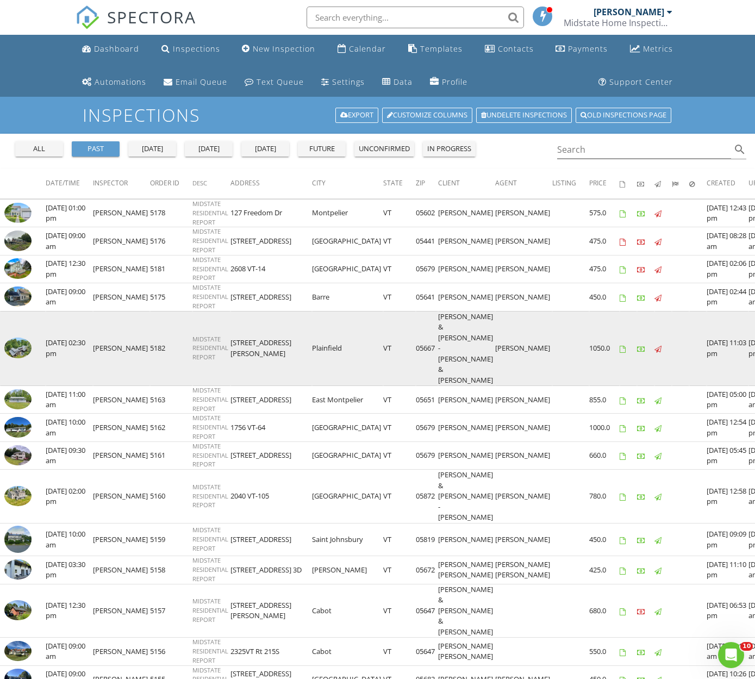
click at [22, 337] on img at bounding box center [17, 347] width 27 height 21
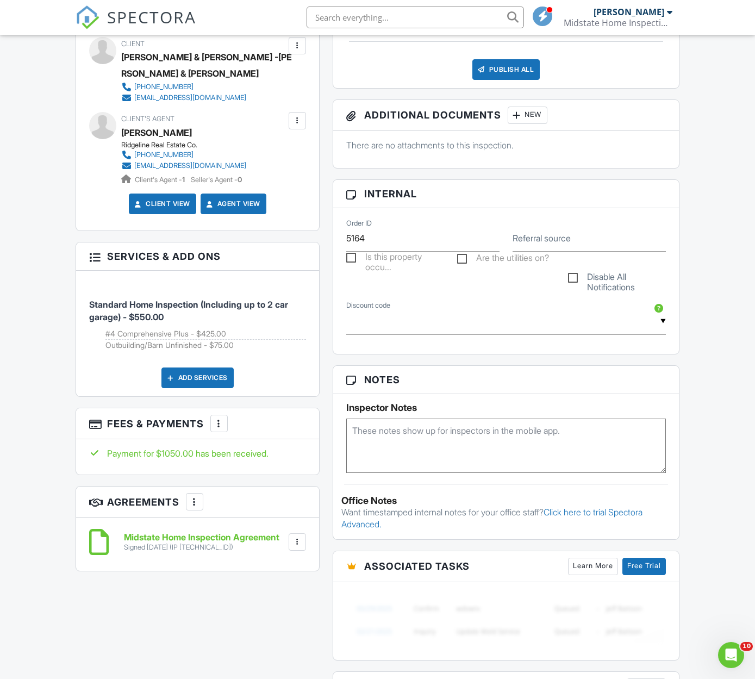
scroll to position [832, 0]
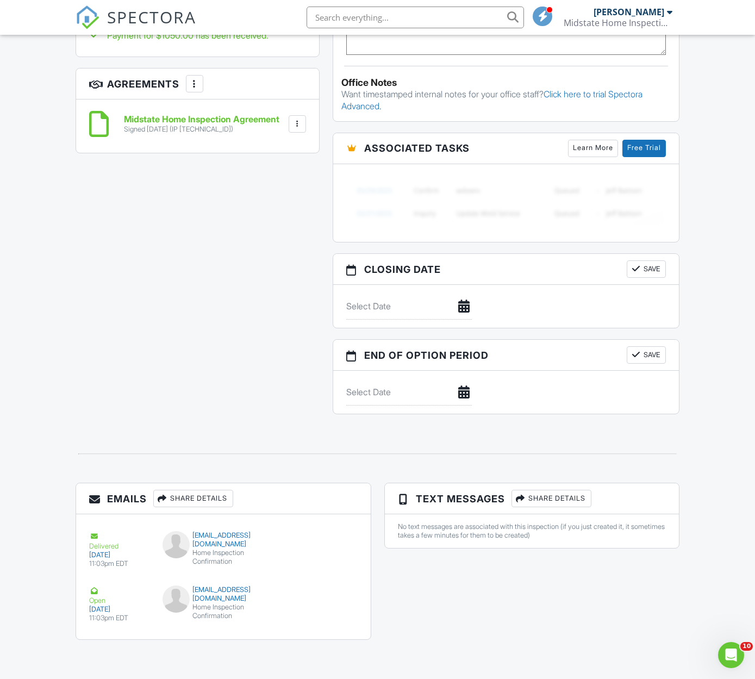
type input "5164"
click at [655, 278] on button "Save" at bounding box center [646, 268] width 39 height 17
